Goal: Task Accomplishment & Management: Use online tool/utility

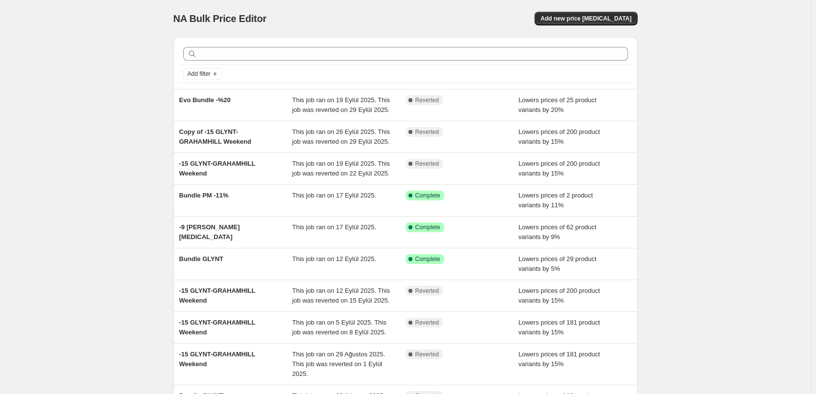
scroll to position [129, 0]
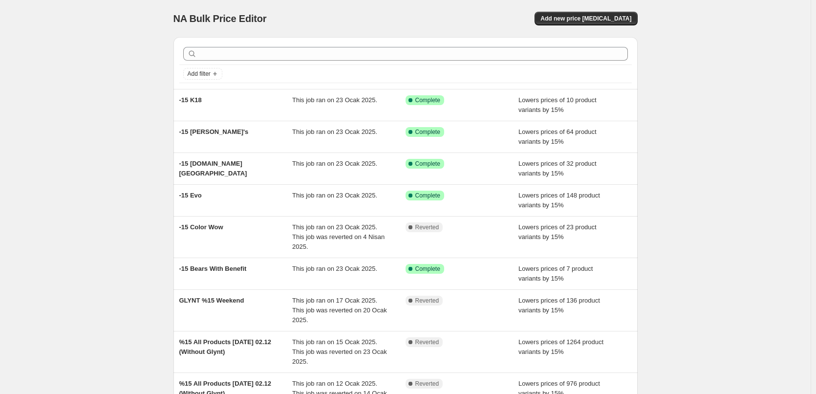
scroll to position [109, 0]
